Goal: Information Seeking & Learning: Learn about a topic

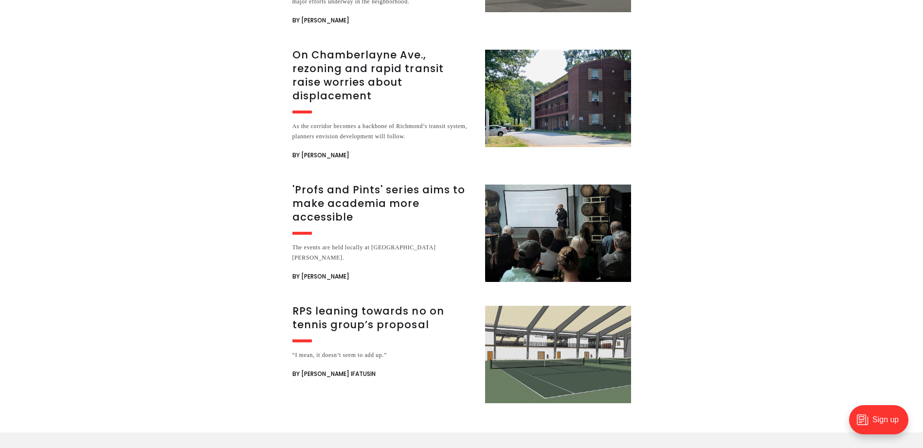
scroll to position [2336, 0]
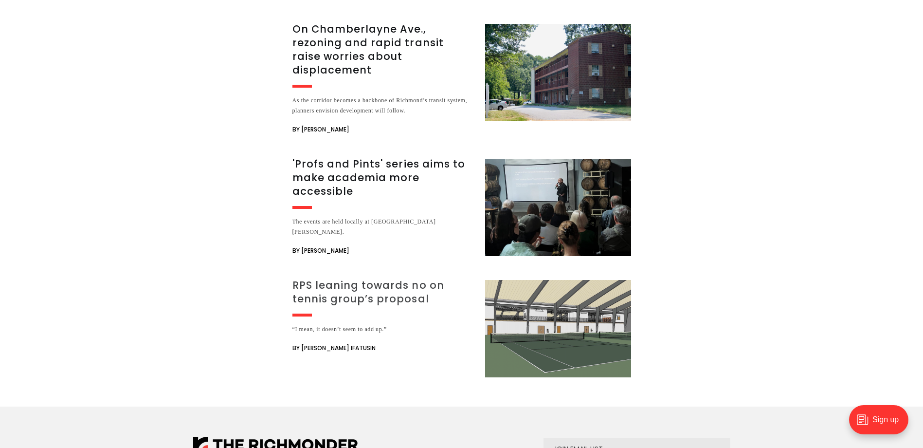
click at [360, 278] on h3 "RPS leaning towards no on tennis group’s proposal" at bounding box center [382, 291] width 181 height 27
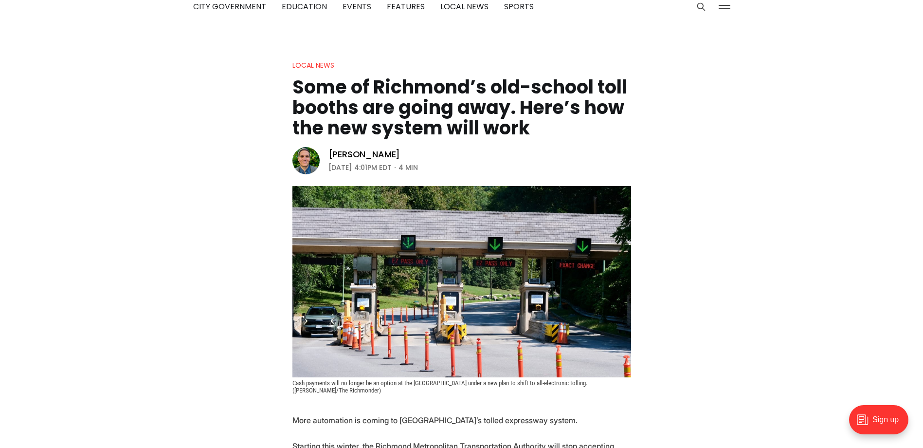
scroll to position [0, 0]
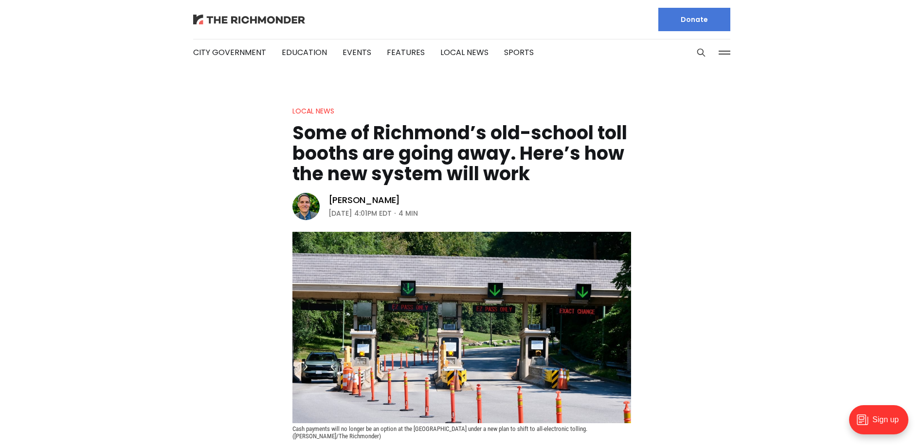
click at [248, 20] on img at bounding box center [249, 20] width 112 height 10
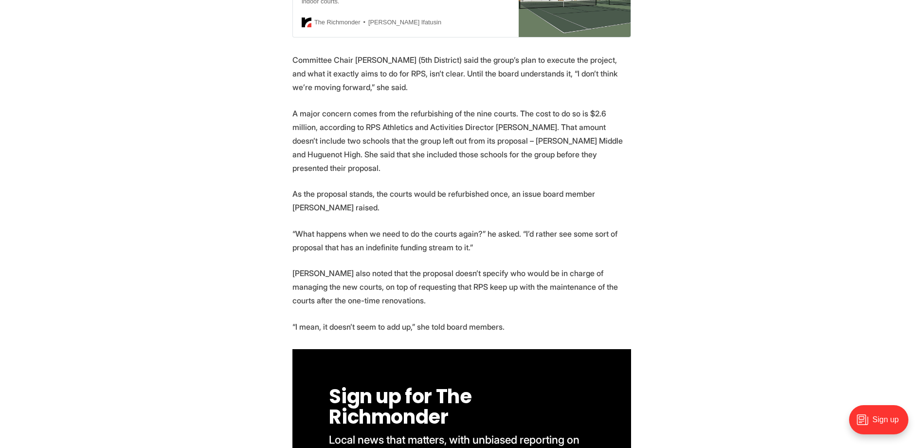
scroll to position [584, 0]
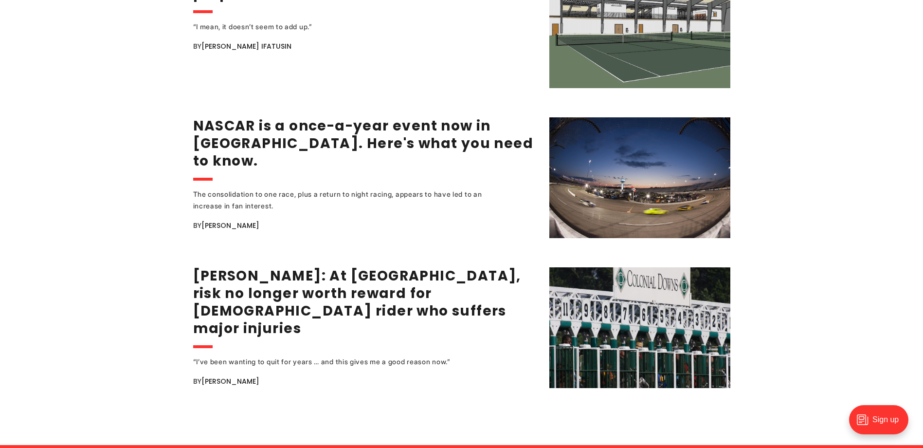
scroll to position [1849, 0]
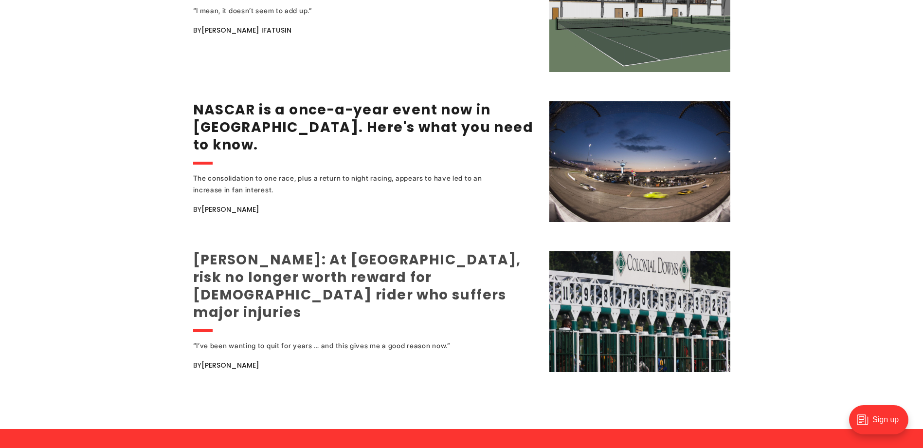
click at [268, 275] on link "Jerry Lindquist: At Colonial Downs, risk no longer worth reward for 31-year-old…" at bounding box center [357, 286] width 328 height 72
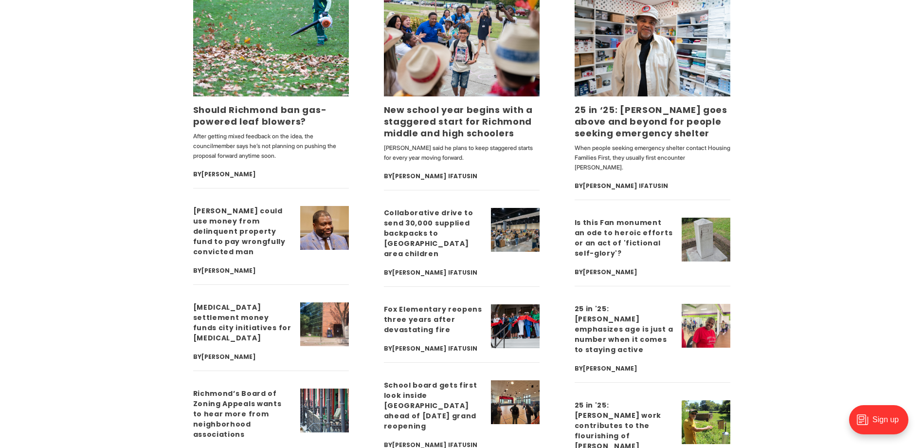
scroll to position [2482, 0]
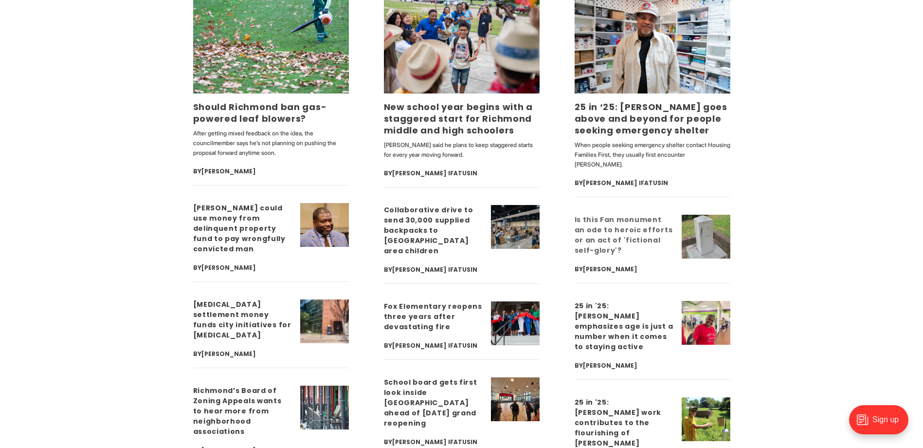
click at [637, 226] on link "Is this Fan monument an ode to heroic efforts or an act of 'fictional self-glor…" at bounding box center [624, 235] width 98 height 40
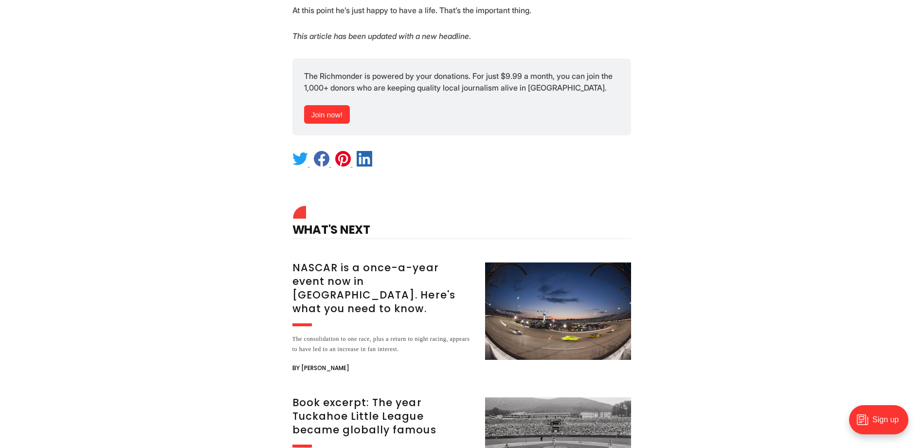
scroll to position [1703, 0]
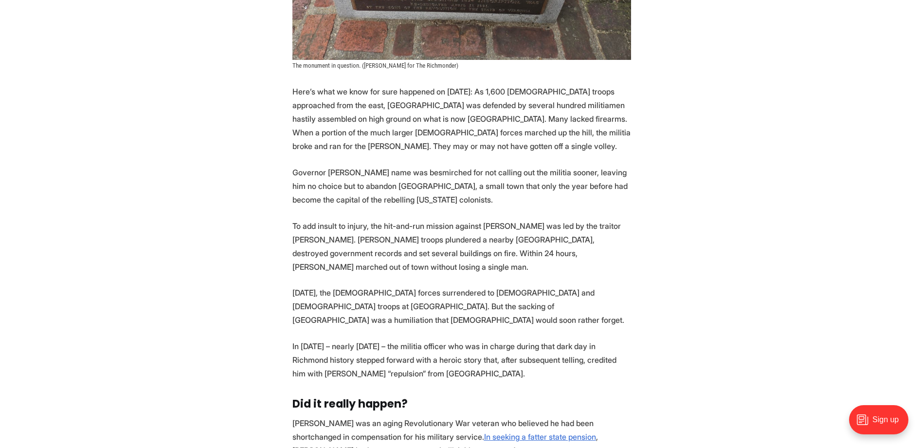
scroll to position [925, 0]
